Goal: Information Seeking & Learning: Learn about a topic

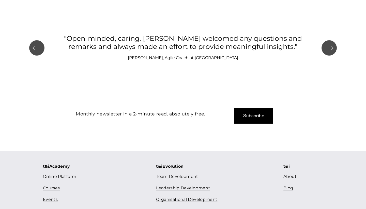
scroll to position [563, 0]
click at [170, 173] on link "Team Development" at bounding box center [177, 176] width 42 height 7
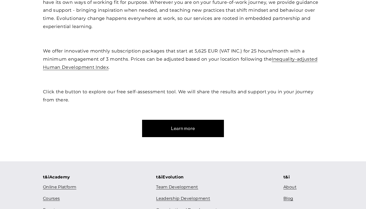
scroll to position [213, 0]
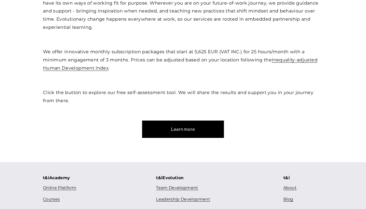
click at [187, 185] on link "Team Development" at bounding box center [177, 187] width 42 height 7
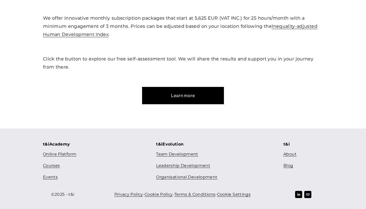
scroll to position [246, 0]
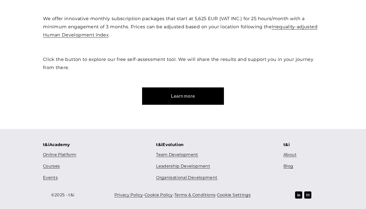
click at [182, 152] on link "Team Development" at bounding box center [177, 154] width 42 height 7
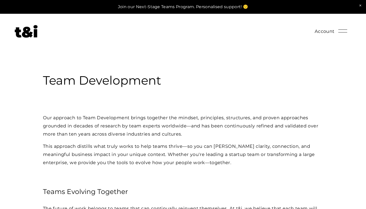
click at [341, 30] on div at bounding box center [343, 30] width 9 height 9
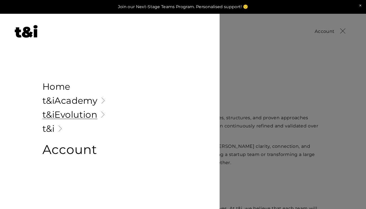
click at [78, 101] on link "Folder: t&iAcademy" at bounding box center [109, 100] width 135 height 9
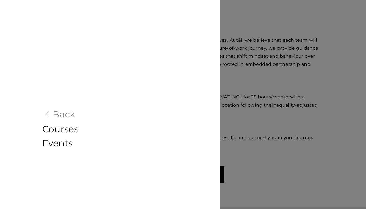
scroll to position [163, 0]
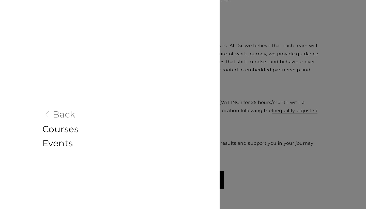
click at [265, 20] on div at bounding box center [183, 104] width 366 height 209
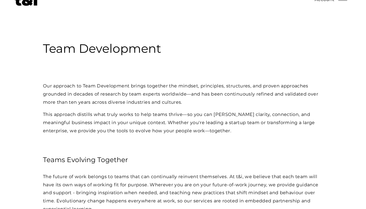
scroll to position [0, 0]
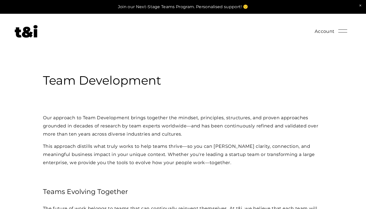
click at [342, 31] on div at bounding box center [343, 30] width 9 height 9
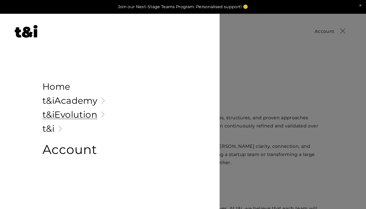
click at [78, 100] on link "Folder: t&iAcademy" at bounding box center [109, 100] width 135 height 9
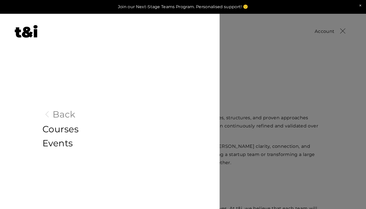
click at [65, 130] on link "Courses" at bounding box center [109, 128] width 135 height 9
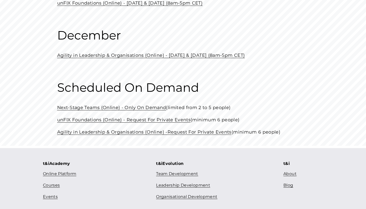
scroll to position [190, 0]
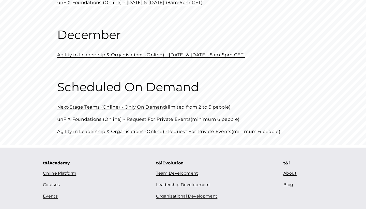
click at [184, 170] on link "Team Development" at bounding box center [177, 172] width 42 height 7
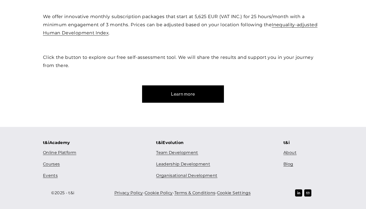
scroll to position [248, 0]
click at [178, 153] on link "Team Development" at bounding box center [177, 152] width 42 height 7
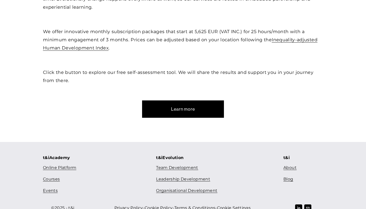
scroll to position [234, 0]
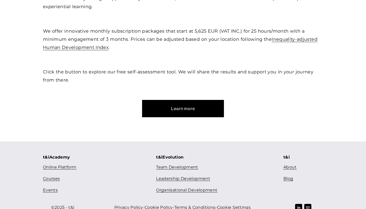
click at [180, 108] on link "Learn more" at bounding box center [183, 108] width 82 height 17
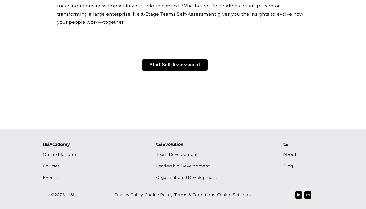
scroll to position [134, 0]
click at [178, 64] on button "Start Self-Assessment" at bounding box center [175, 64] width 66 height 11
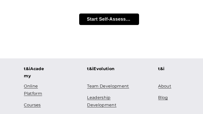
scroll to position [179, 0]
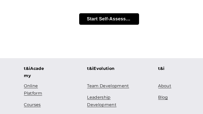
click at [103, 19] on button "Start Self-Assessment" at bounding box center [109, 18] width 60 height 11
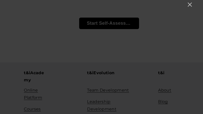
scroll to position [175, 0]
